Goal: Navigation & Orientation: Find specific page/section

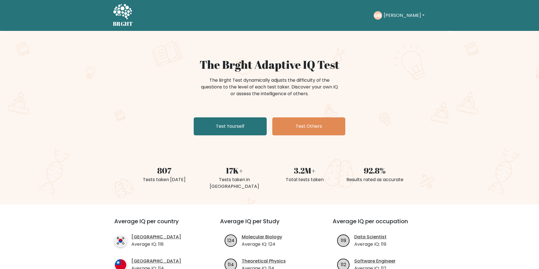
click at [124, 14] on icon at bounding box center [122, 12] width 19 height 17
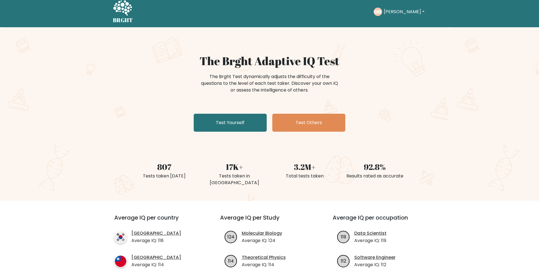
scroll to position [4, 0]
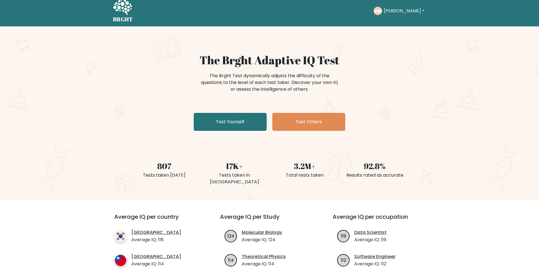
click at [395, 12] on button "[PERSON_NAME]" at bounding box center [404, 10] width 44 height 7
click at [396, 23] on link "Dashboard" at bounding box center [396, 22] width 44 height 9
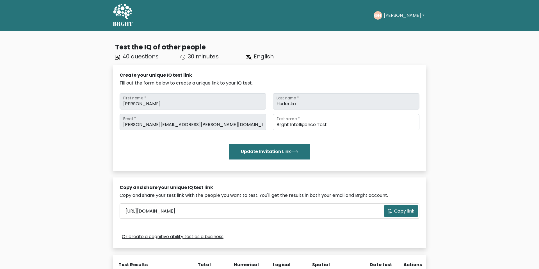
click at [408, 15] on button "[PERSON_NAME]" at bounding box center [404, 15] width 44 height 7
click at [384, 35] on link "Profile" at bounding box center [396, 36] width 44 height 9
